Goal: Transaction & Acquisition: Download file/media

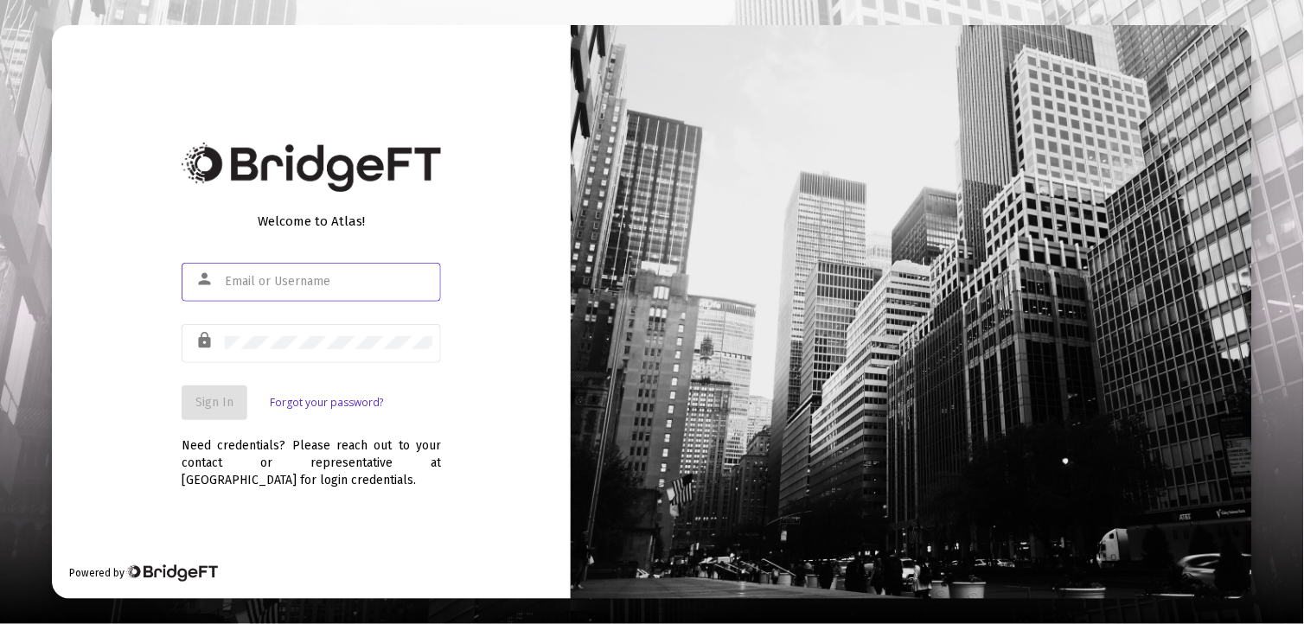
click at [290, 282] on input "text" at bounding box center [328, 282] width 207 height 14
type input "[EMAIL_ADDRESS][DOMAIN_NAME]"
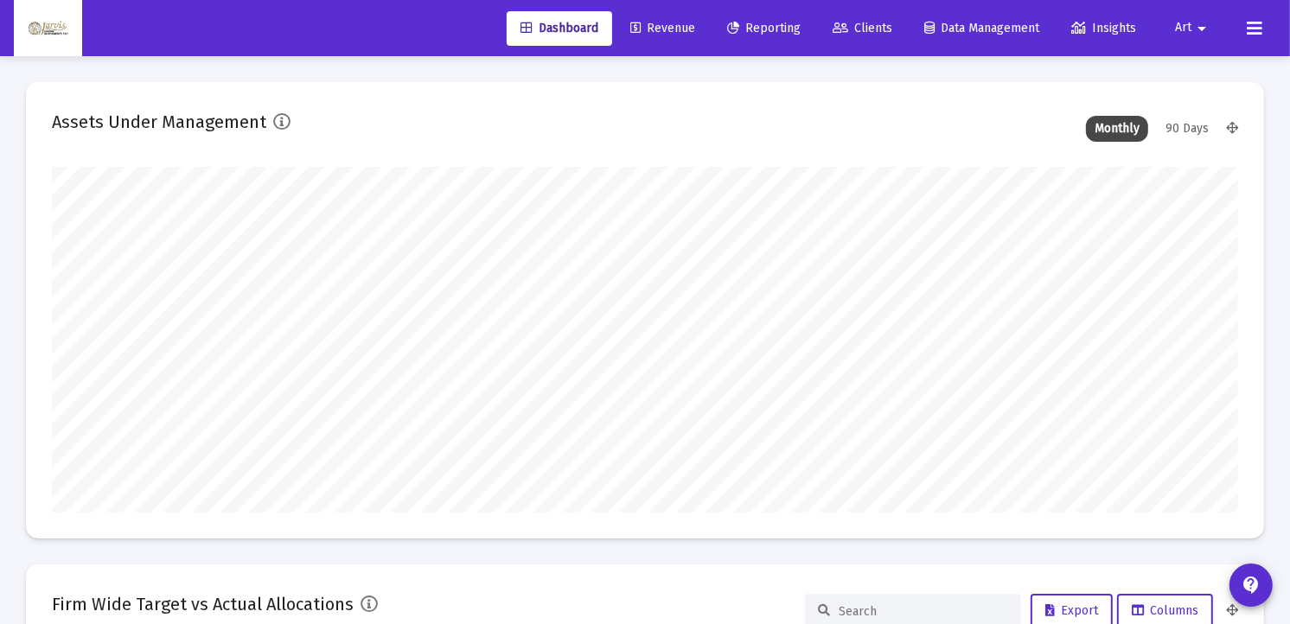
scroll to position [346, 638]
type input "[DATE]"
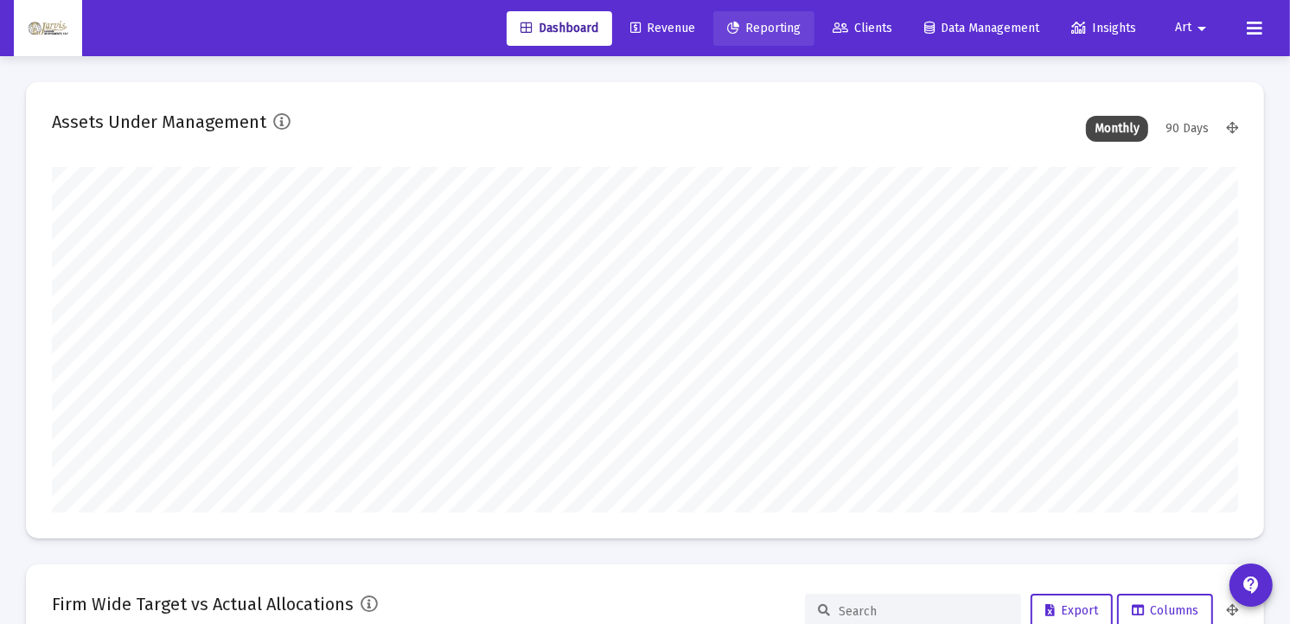
click at [769, 28] on span "Reporting" at bounding box center [763, 28] width 73 height 15
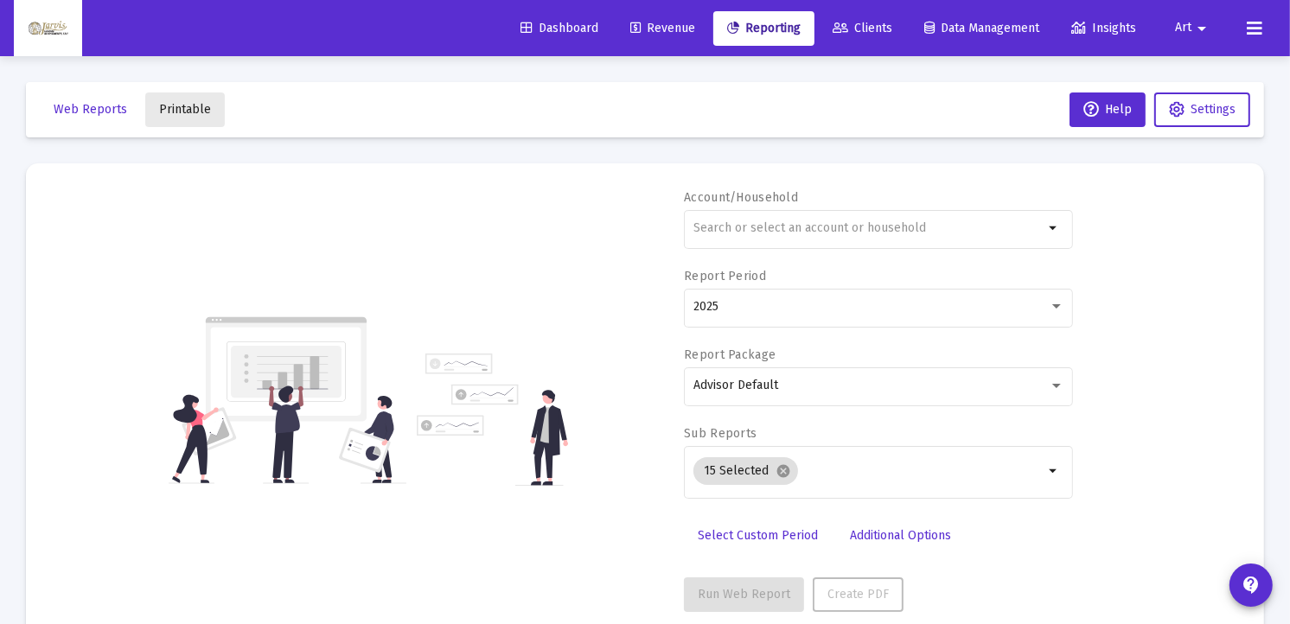
click at [190, 104] on span "Printable" at bounding box center [185, 109] width 52 height 15
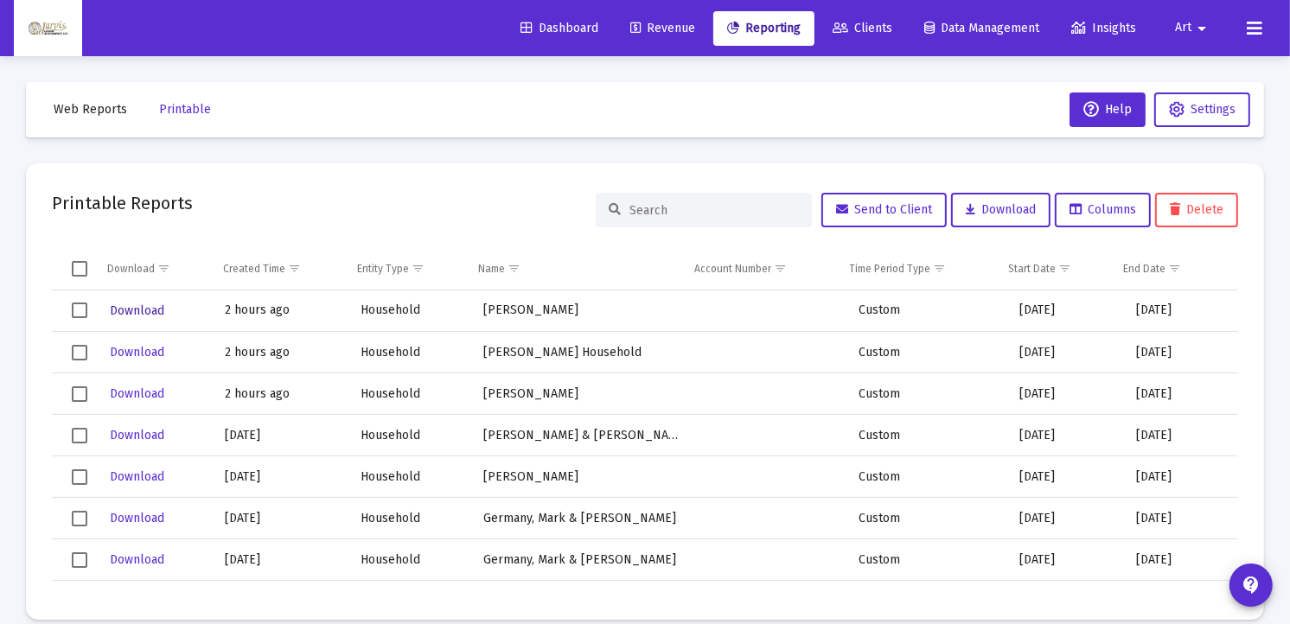
click at [141, 306] on span "Download" at bounding box center [137, 310] width 54 height 15
